Goal: Navigation & Orientation: Find specific page/section

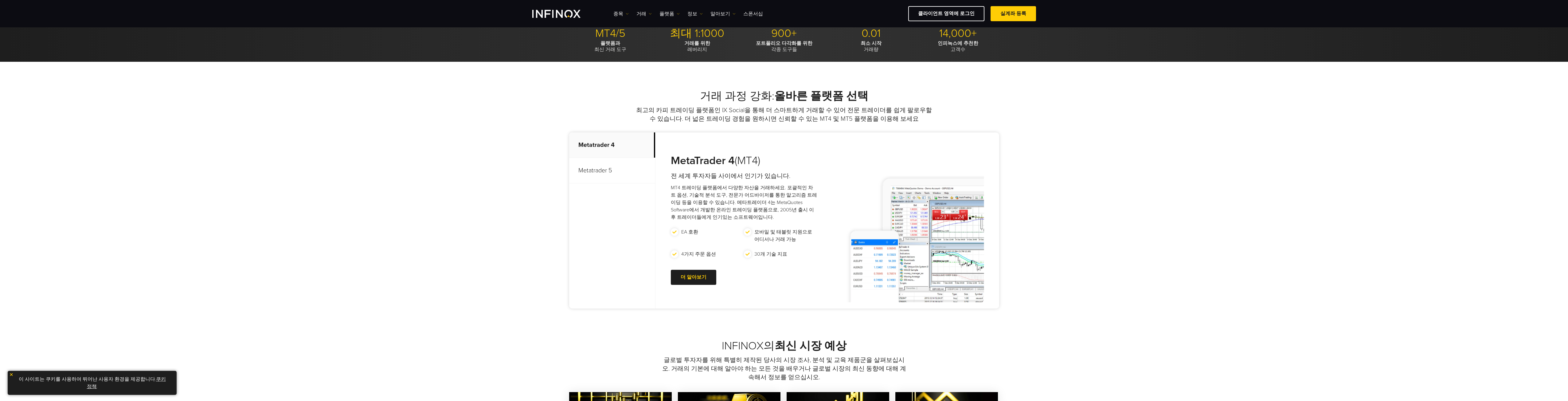
click at [588, 172] on p "Metatrader 5" at bounding box center [612, 170] width 86 height 26
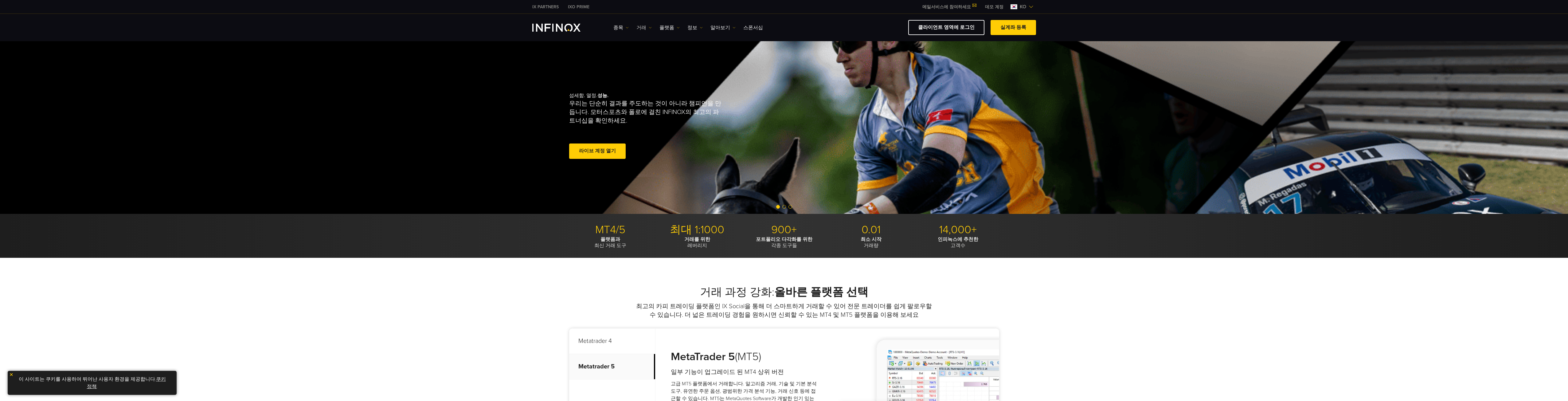
click at [646, 29] on link "거래" at bounding box center [644, 27] width 15 height 7
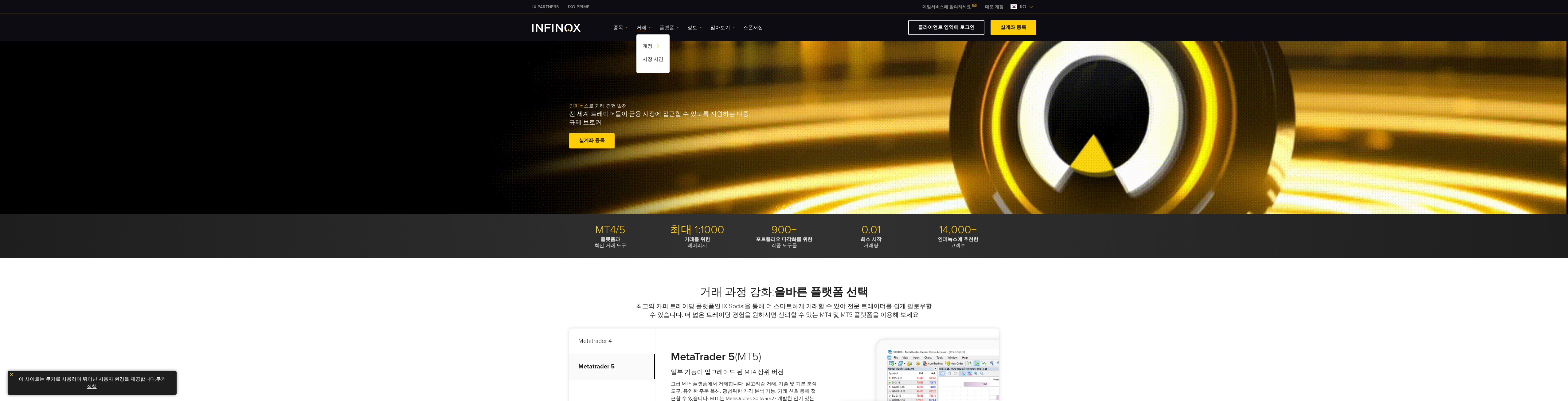
click at [675, 29] on link "플랫폼" at bounding box center [669, 27] width 20 height 7
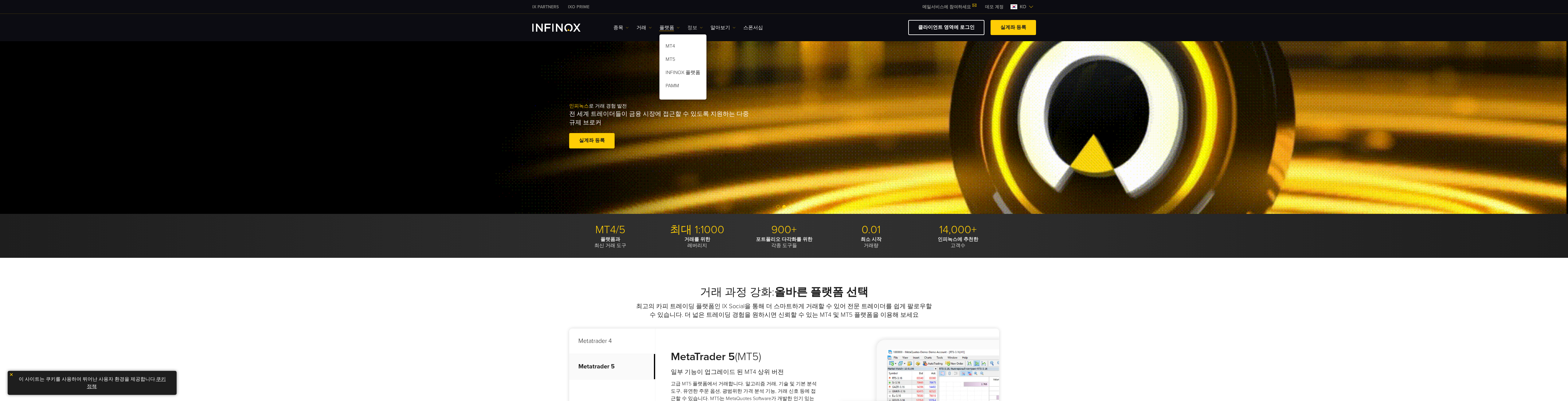
click at [699, 28] on img at bounding box center [701, 27] width 3 height 3
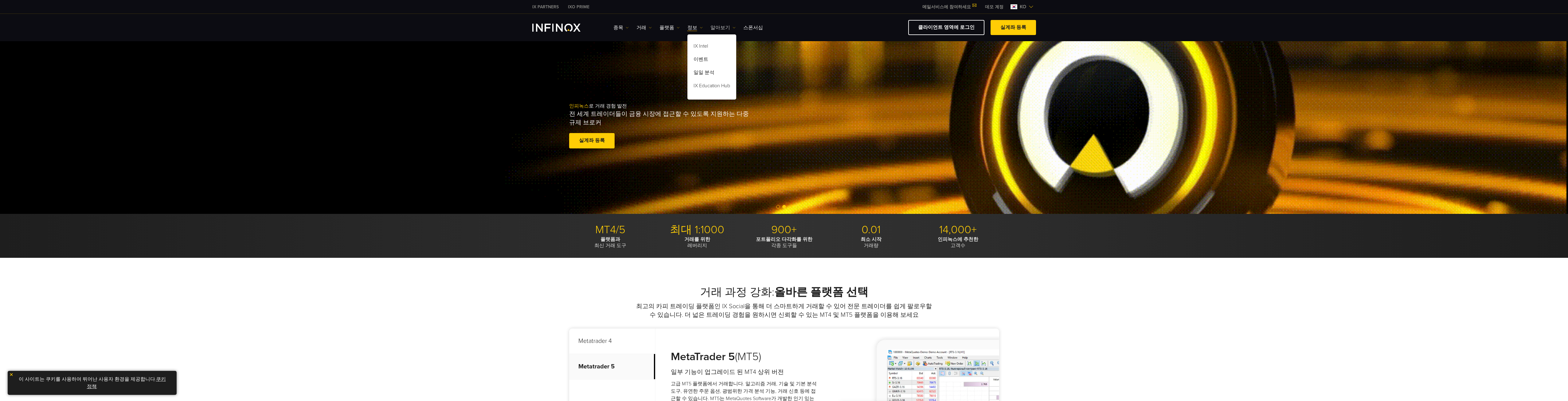
click at [724, 29] on link "알아보기" at bounding box center [723, 27] width 25 height 7
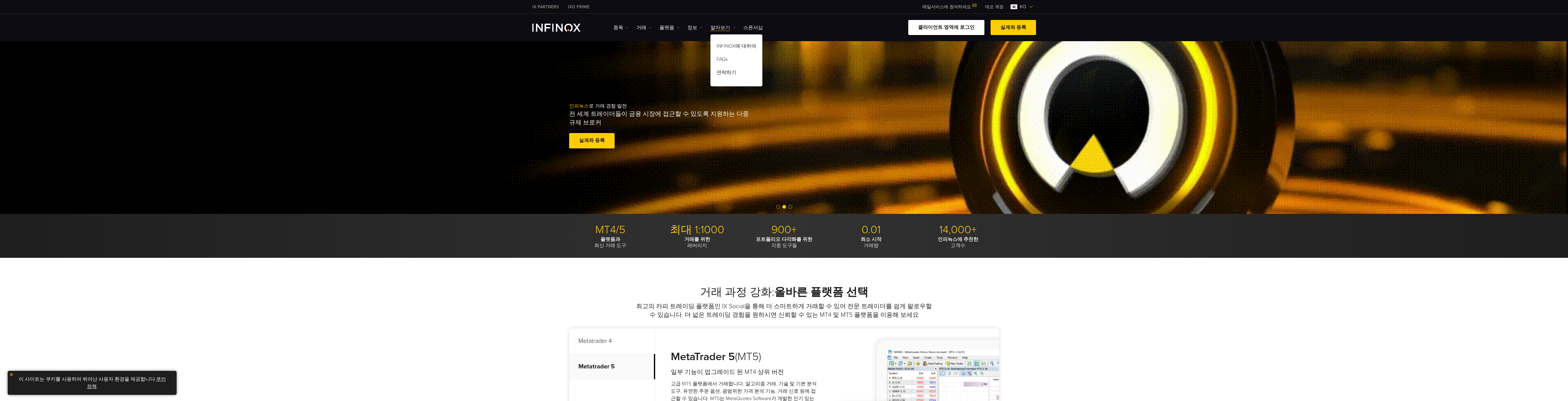
click at [975, 30] on link "클라이언트 영역에 로그인" at bounding box center [946, 27] width 76 height 15
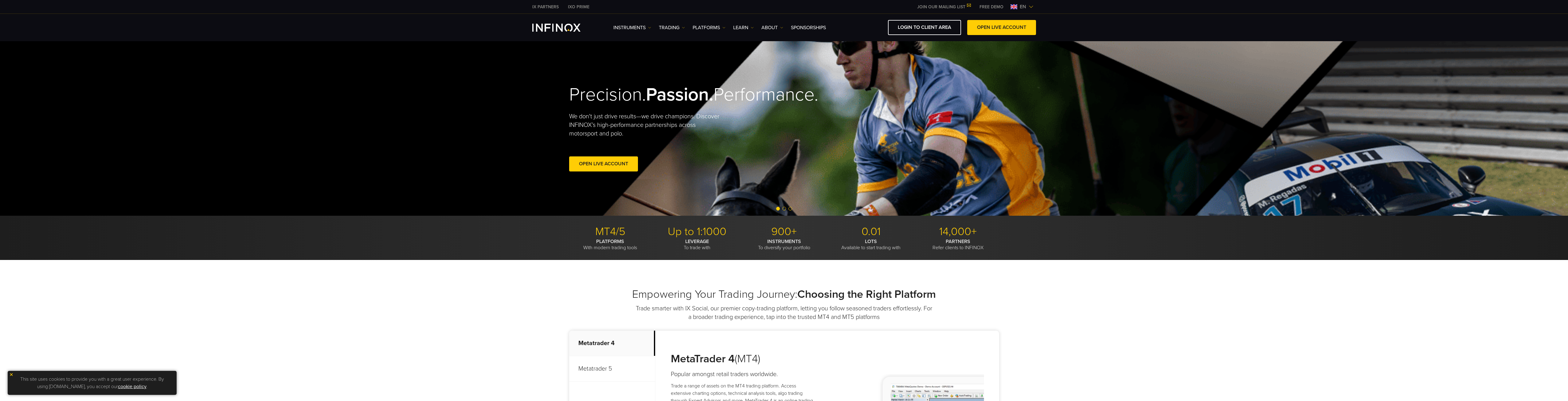
click at [1021, 6] on span "en" at bounding box center [1023, 7] width 12 height 7
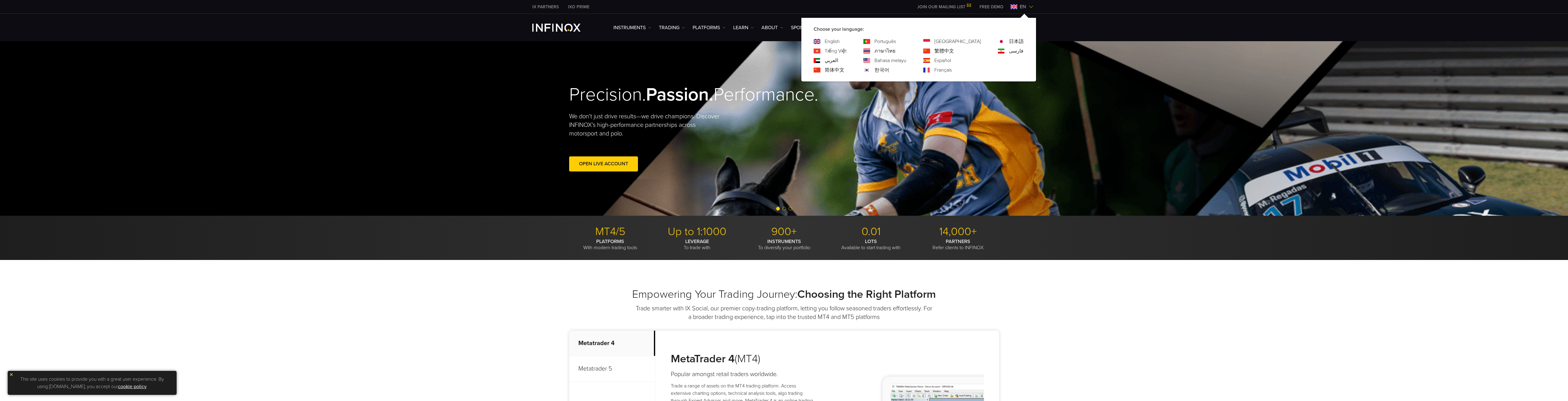
click at [898, 69] on div "한국어" at bounding box center [884, 70] width 43 height 7
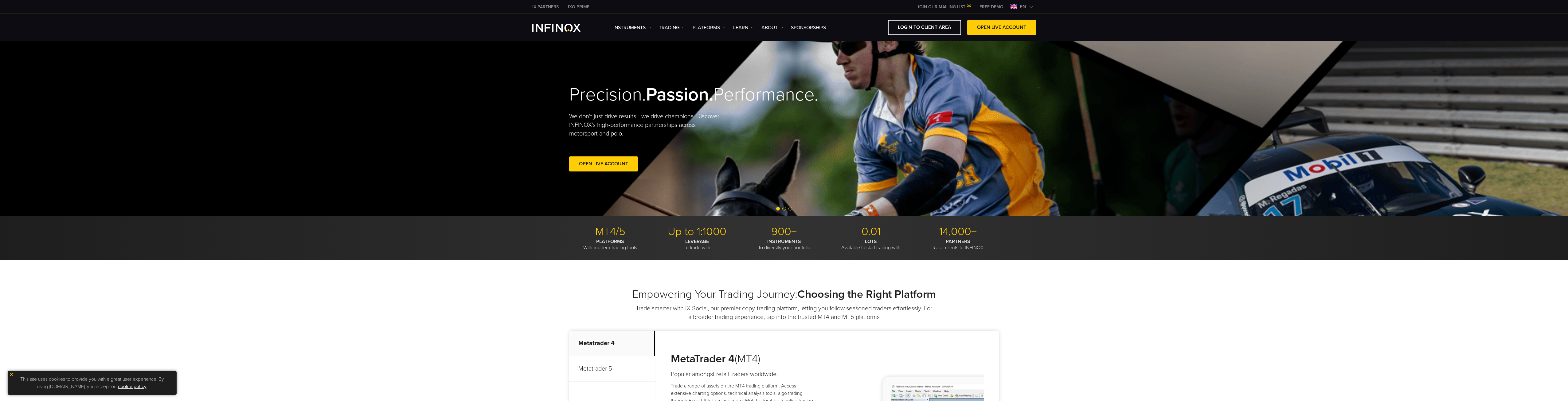
click at [1024, 7] on span "en" at bounding box center [1023, 7] width 12 height 7
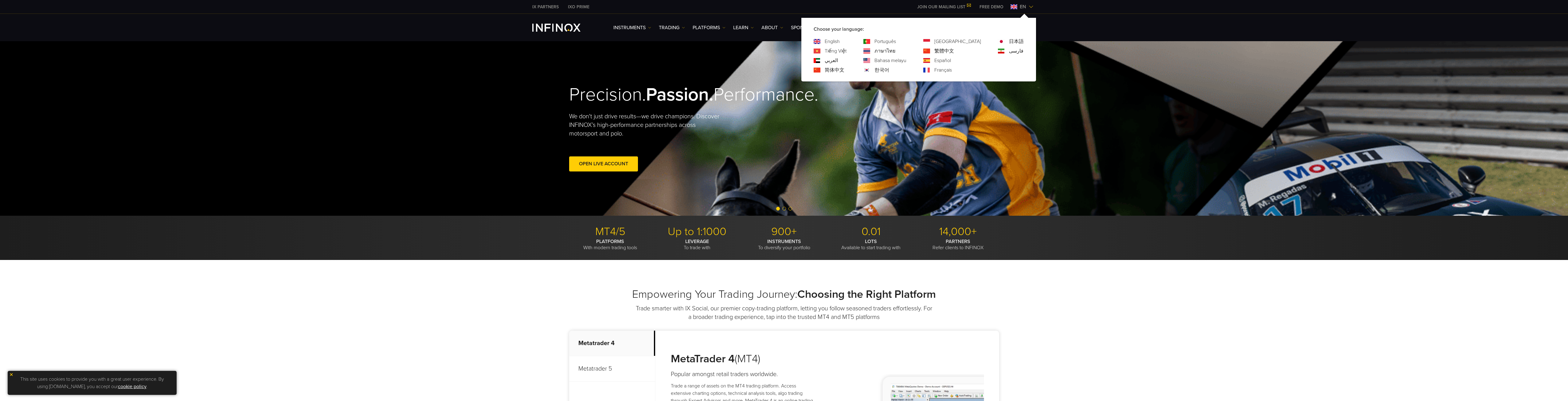
click at [889, 70] on link "한국어" at bounding box center [882, 70] width 15 height 7
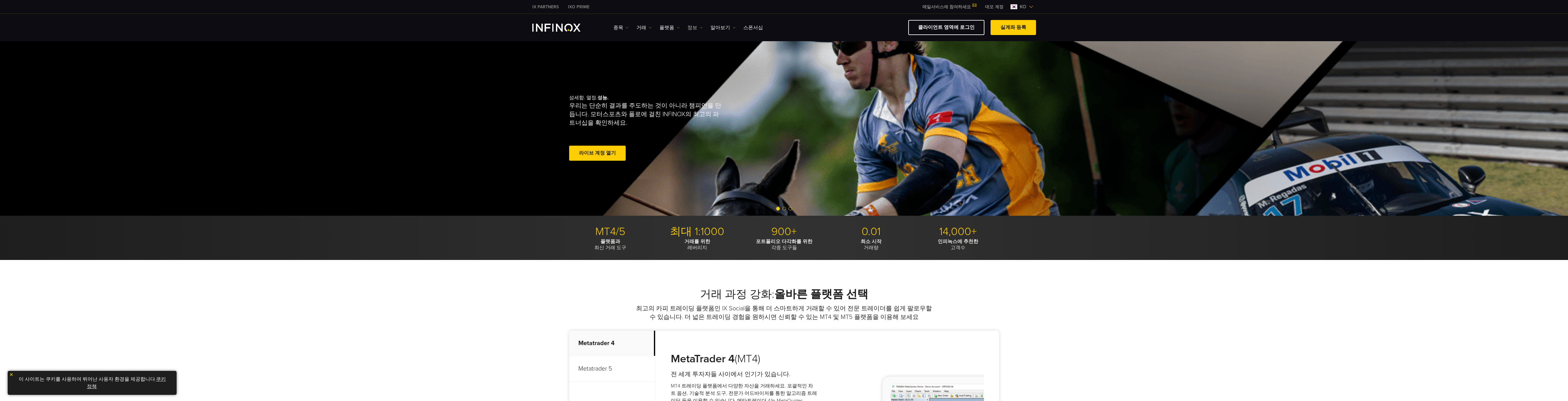
click at [699, 26] on img at bounding box center [701, 27] width 3 height 3
click at [678, 27] on ul "종목 종목 상품 정보 거래 계정 데모" at bounding box center [688, 27] width 150 height 7
click at [677, 27] on img at bounding box center [678, 27] width 3 height 3
click at [651, 27] on ul "종목 종목 상품 정보 거래 계정 데모" at bounding box center [688, 27] width 150 height 7
click at [646, 29] on link "거래" at bounding box center [644, 27] width 15 height 7
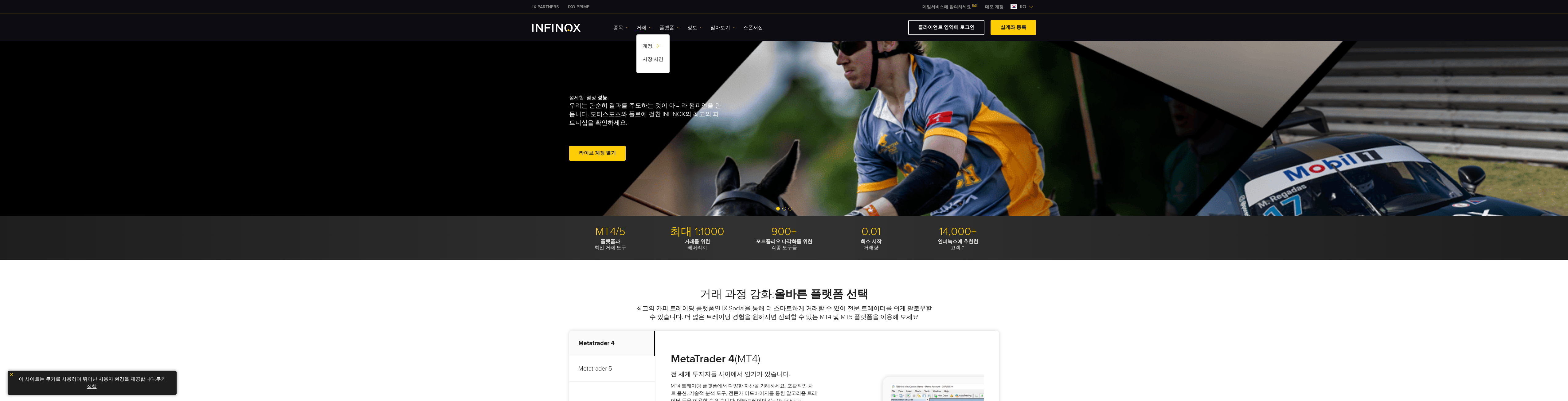
click at [623, 29] on link "종목" at bounding box center [621, 27] width 15 height 7
click at [956, 24] on link "클라이언트 영역에 로그인" at bounding box center [946, 27] width 76 height 15
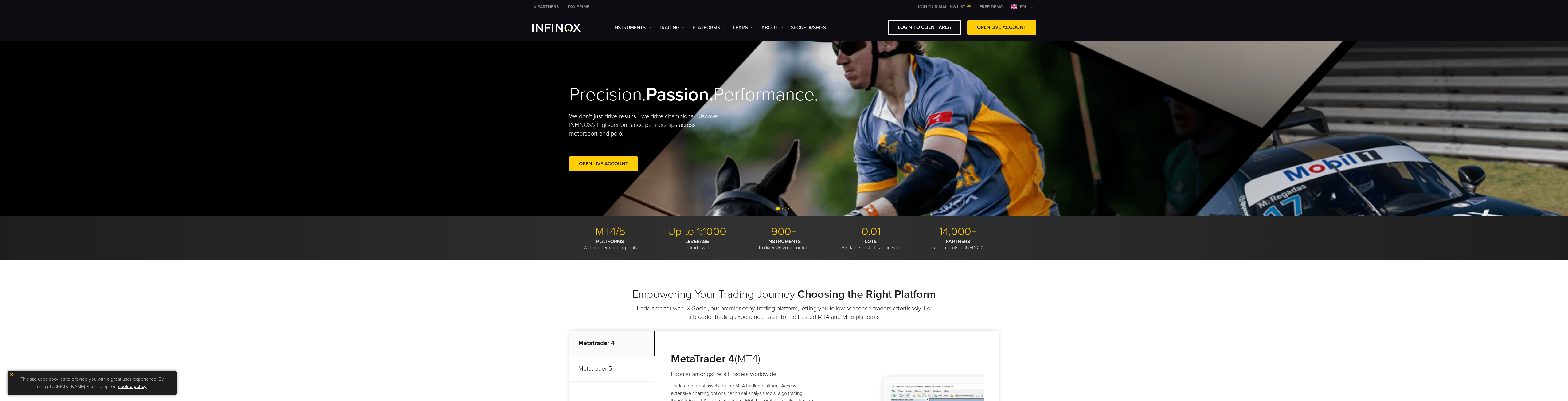
click at [1032, 7] on img at bounding box center [1031, 7] width 5 height 5
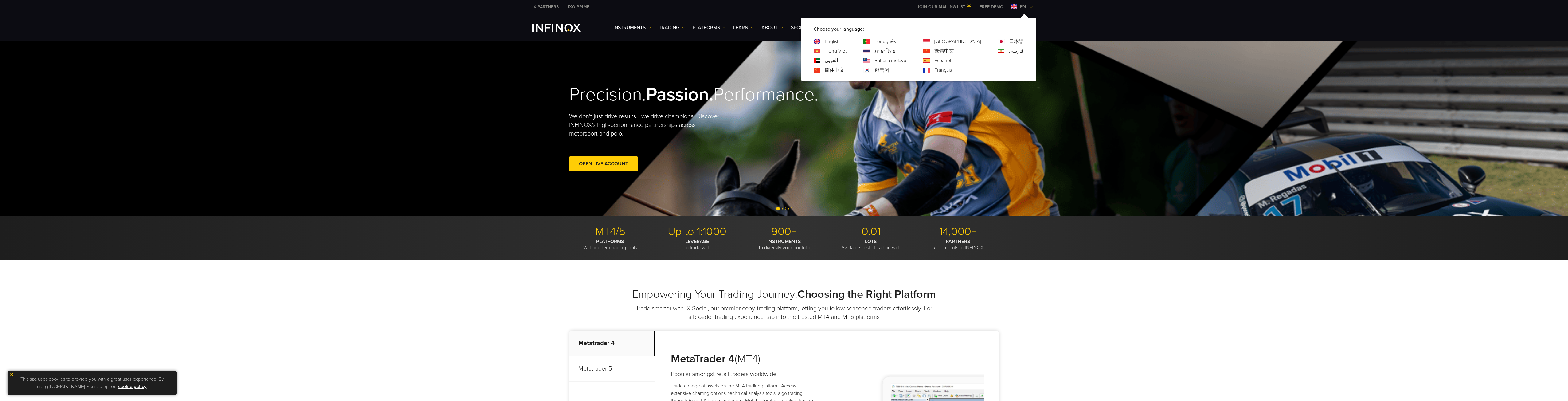
click at [895, 70] on div "한국어" at bounding box center [884, 70] width 43 height 7
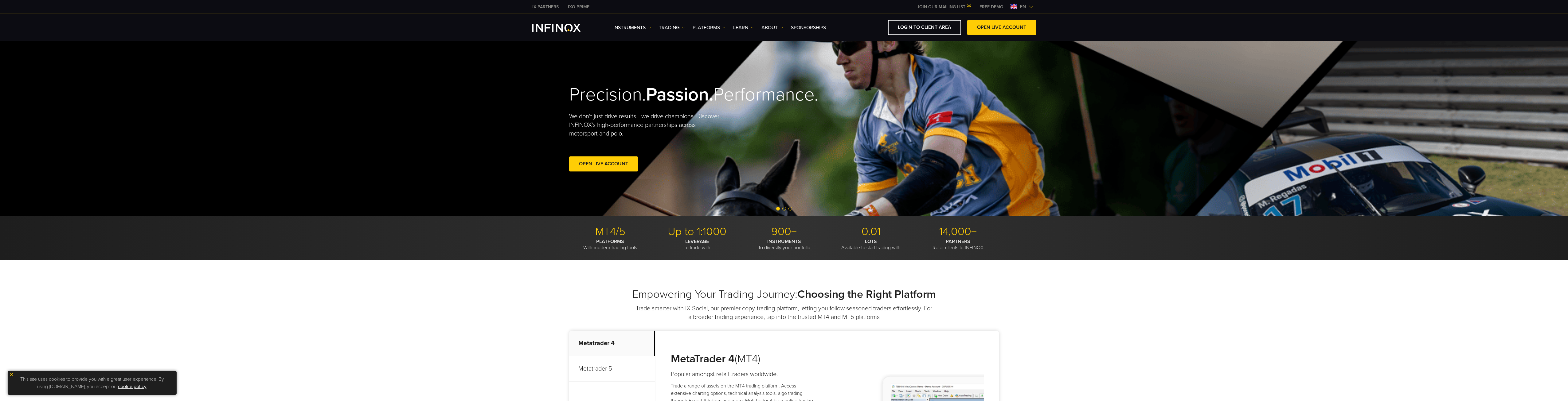
click at [1017, 7] on img at bounding box center [1013, 7] width 7 height 5
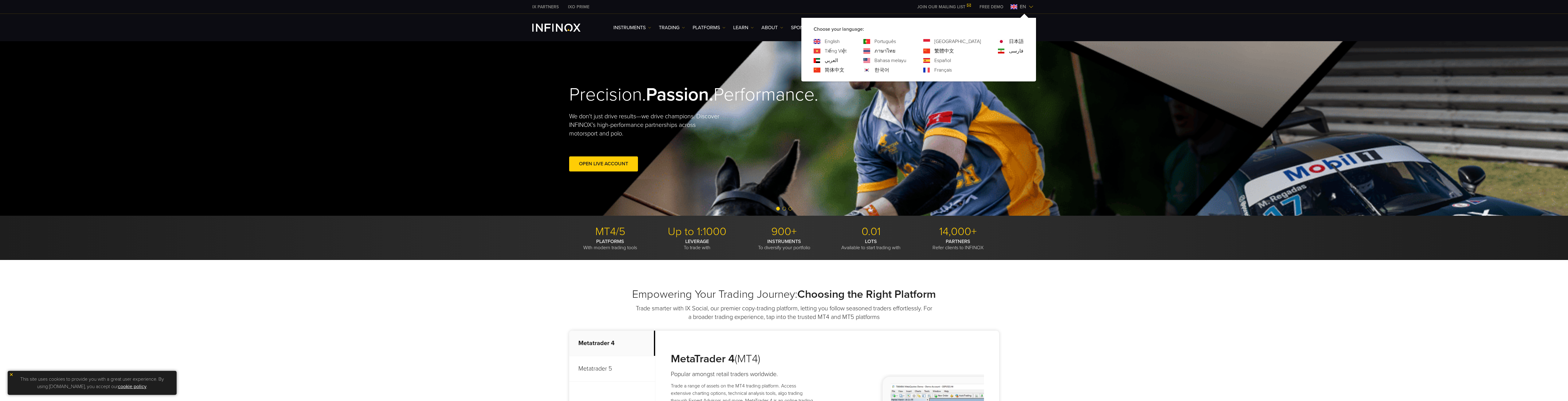
click at [889, 69] on link "한국어" at bounding box center [882, 70] width 15 height 7
